Goal: Check status: Check status

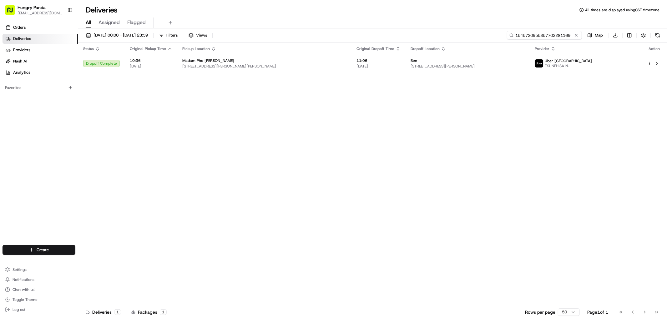
click at [562, 36] on input "1545720955357702281169" at bounding box center [544, 35] width 75 height 9
paste input "6734772075453742312021"
drag, startPoint x: 561, startPoint y: 36, endPoint x: 554, endPoint y: 35, distance: 6.6
click at [554, 35] on input "154572095535673477207545374231202181169" at bounding box center [544, 35] width 75 height 9
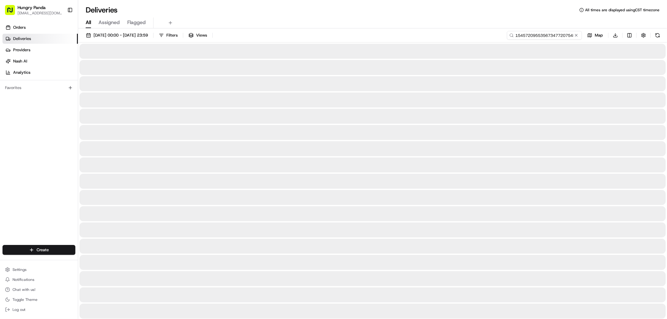
click at [554, 35] on input "154572095535673477207545374231202181169" at bounding box center [544, 35] width 75 height 9
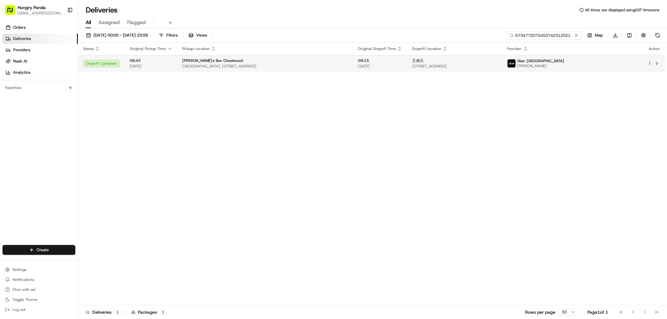
type input "6734772075453742312021"
click at [300, 65] on span "[GEOGRAPHIC_DATA], [STREET_ADDRESS]" at bounding box center [265, 66] width 166 height 5
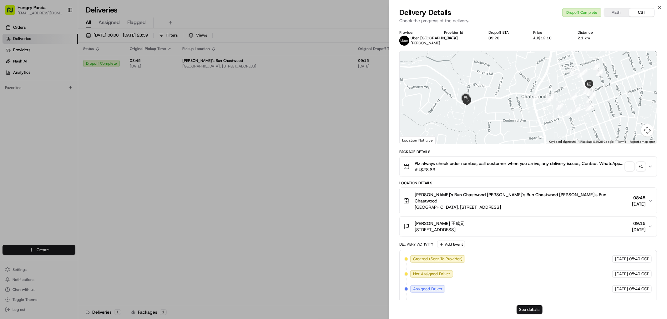
click at [640, 169] on div "+ 1" at bounding box center [641, 166] width 9 height 9
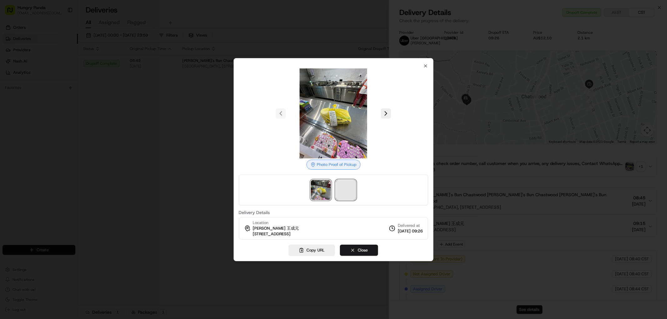
click at [336, 185] on span at bounding box center [346, 190] width 20 height 20
click at [512, 193] on div at bounding box center [333, 159] width 667 height 319
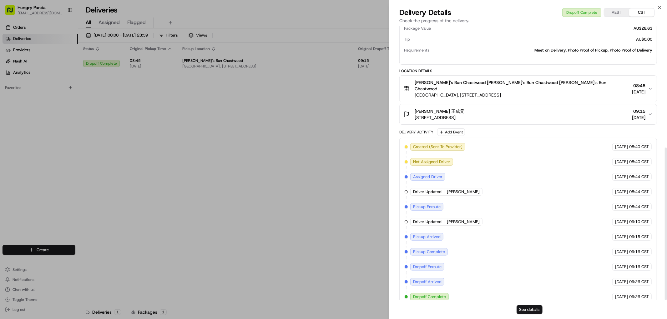
scroll to position [218, 0]
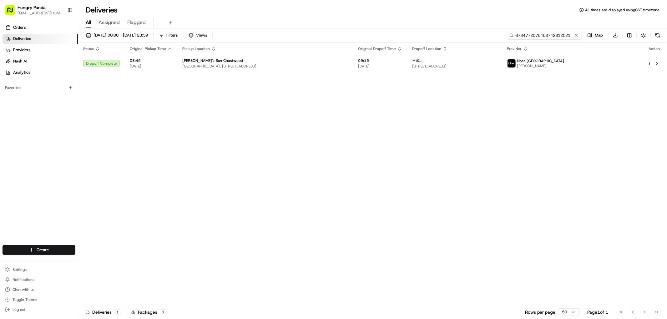
click at [558, 38] on input "6734772075453742312021" at bounding box center [544, 35] width 75 height 9
paste input "514976310585875085169"
type input "5149763105858750851691"
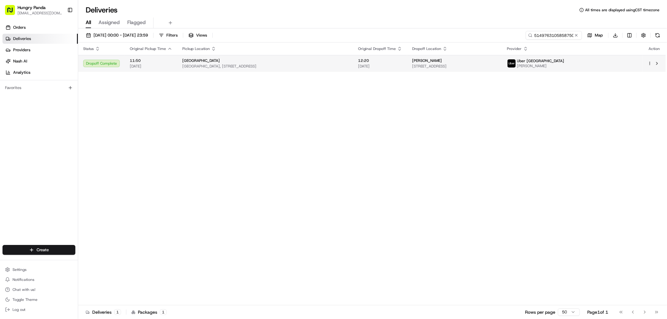
click at [497, 60] on div "[PERSON_NAME]" at bounding box center [454, 60] width 85 height 5
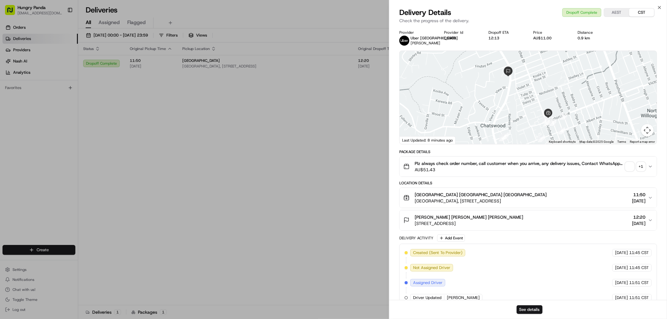
click at [640, 171] on div "+ 1" at bounding box center [641, 166] width 9 height 9
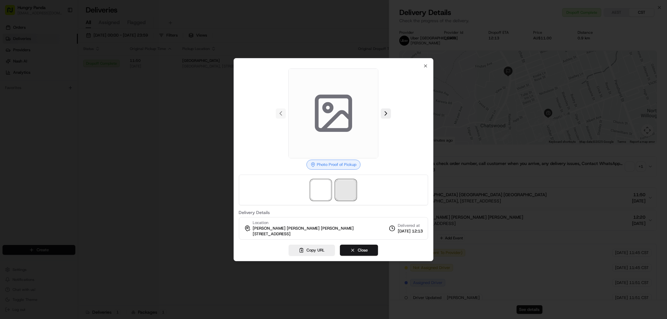
click at [350, 186] on span at bounding box center [346, 190] width 20 height 20
click at [341, 194] on span at bounding box center [346, 190] width 20 height 20
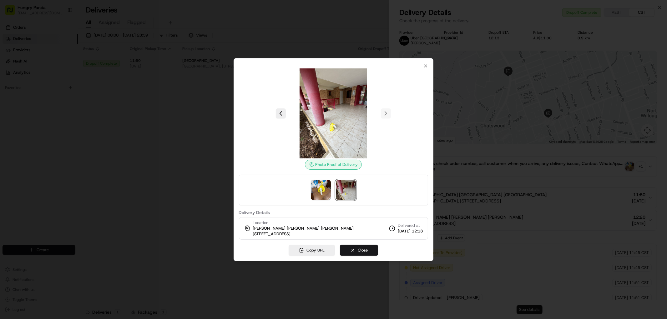
drag, startPoint x: 157, startPoint y: 112, endPoint x: 186, endPoint y: 114, distance: 29.5
click at [157, 112] on div at bounding box center [333, 159] width 667 height 319
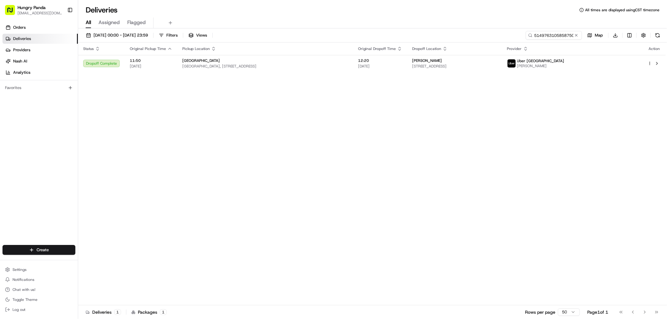
click at [558, 29] on div "[DATE] 00:00 - [DATE] 23:59 Filters Views 5149763105858750851691 Map Download S…" at bounding box center [372, 174] width 589 height 292
click at [557, 35] on input "5149763105858750851691" at bounding box center [544, 35] width 75 height 9
paste input "264778308555771584273"
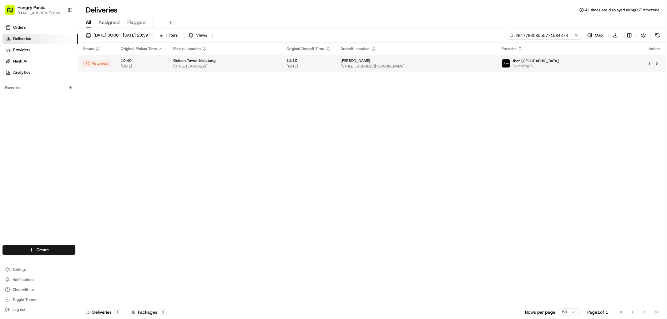
type input "264778308555771584273"
click at [492, 67] on span "[STREET_ADDRESS][PERSON_NAME]" at bounding box center [416, 66] width 151 height 5
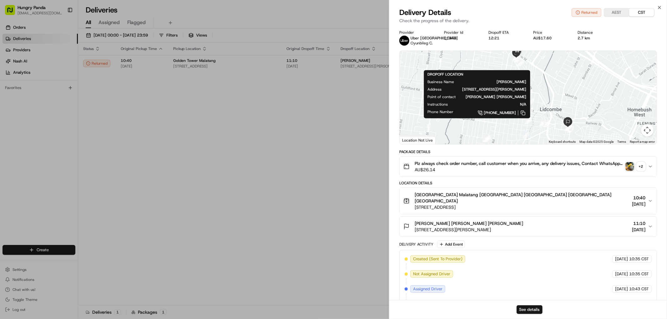
click at [643, 168] on div "+ 2" at bounding box center [641, 166] width 9 height 9
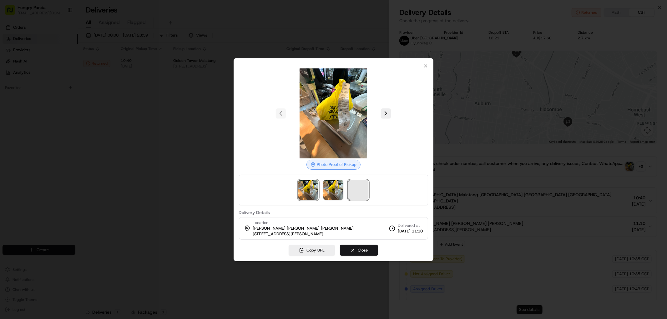
click at [361, 189] on span at bounding box center [358, 190] width 20 height 20
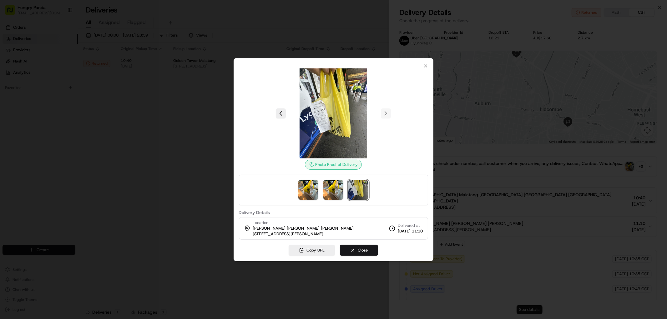
click at [169, 143] on div at bounding box center [333, 159] width 667 height 319
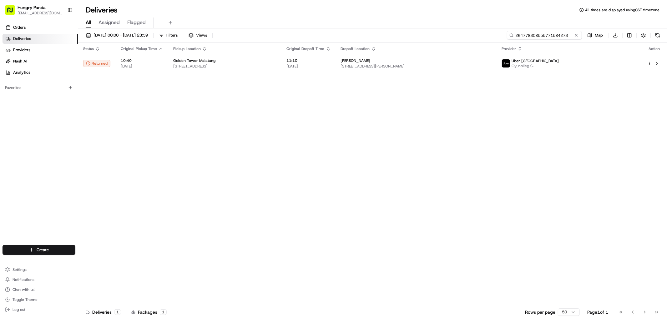
click at [548, 32] on input "264778308555771584273" at bounding box center [544, 35] width 75 height 9
paste input "5640735065450737031837"
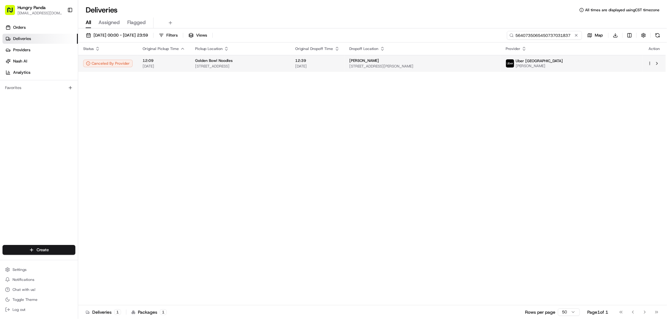
type input "5640735065450737031837"
click at [340, 66] on span "[DATE]" at bounding box center [317, 66] width 44 height 5
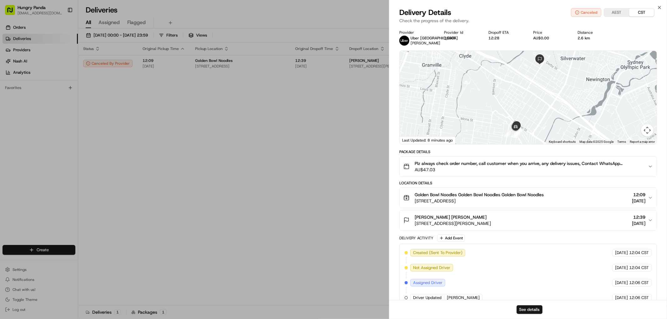
drag, startPoint x: 135, startPoint y: 124, endPoint x: 134, endPoint y: 117, distance: 7.7
